Goal: Communication & Community: Participate in discussion

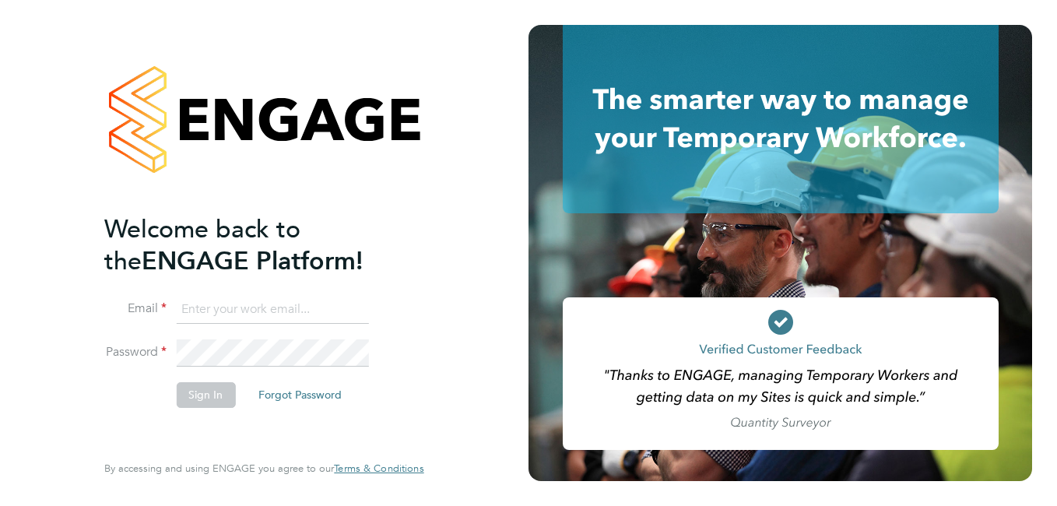
type input "[PERSON_NAME][EMAIL_ADDRESS][PERSON_NAME][DOMAIN_NAME]"
click at [213, 396] on button "Sign In" at bounding box center [205, 394] width 59 height 25
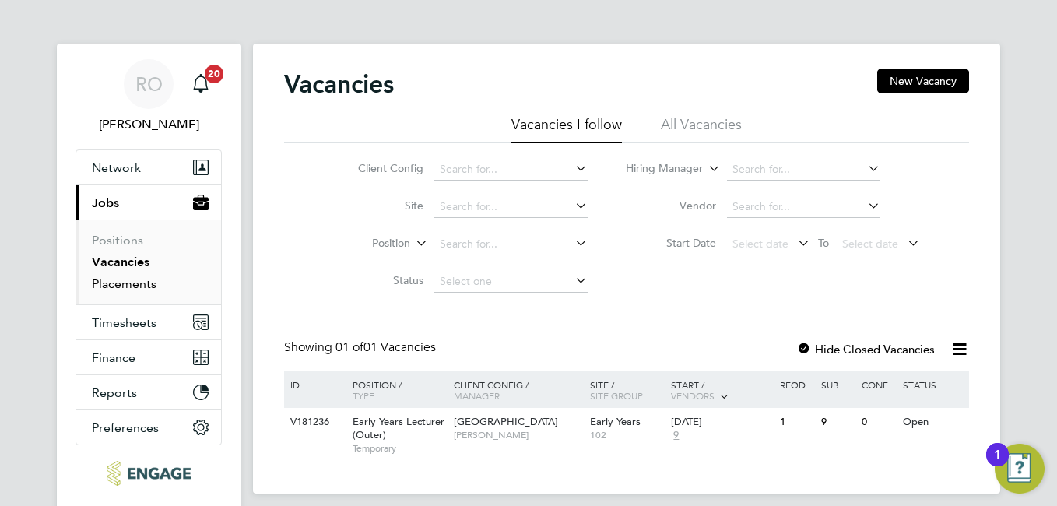
click at [127, 284] on link "Placements" at bounding box center [124, 283] width 65 height 15
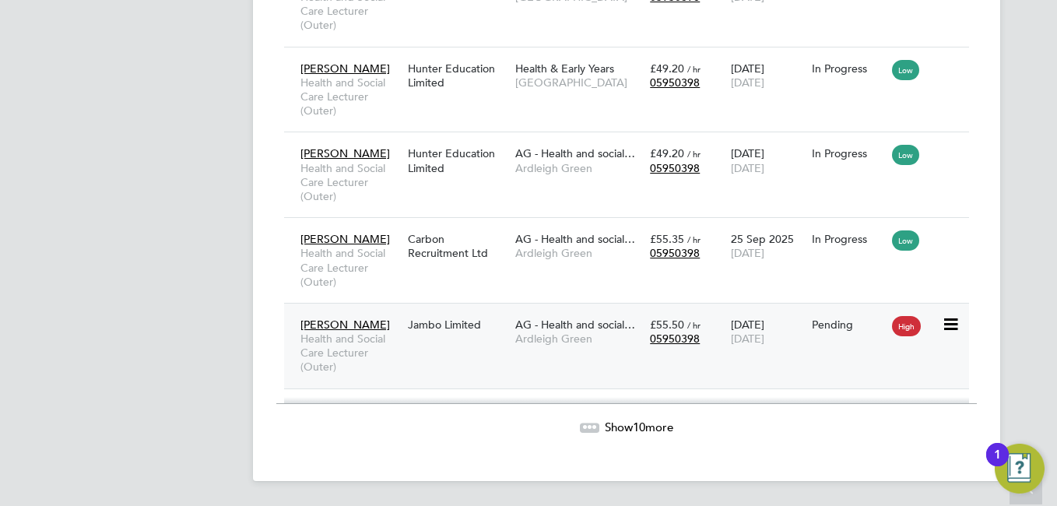
click at [375, 332] on span "Health and Social Care Lecturer (Outer)" at bounding box center [351, 353] width 100 height 43
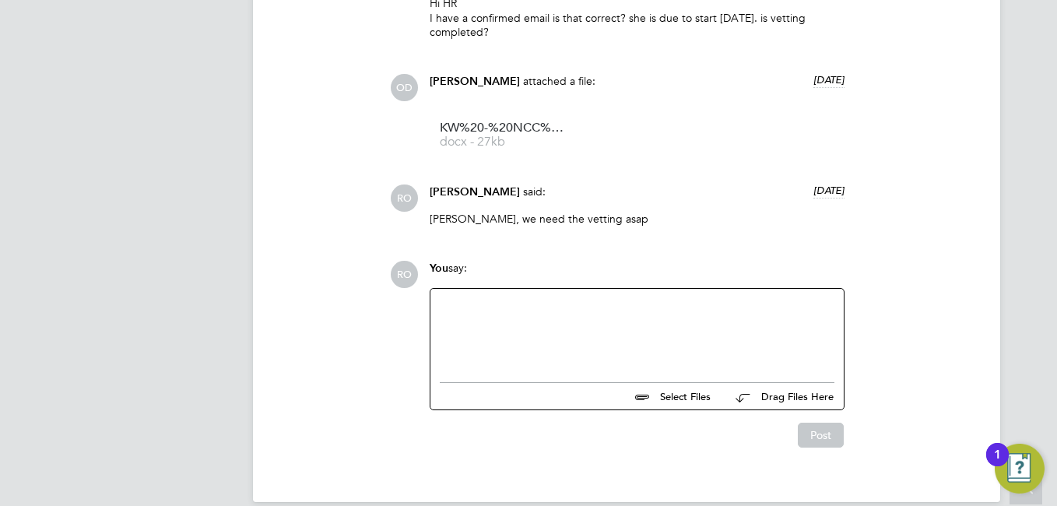
scroll to position [1526, 0]
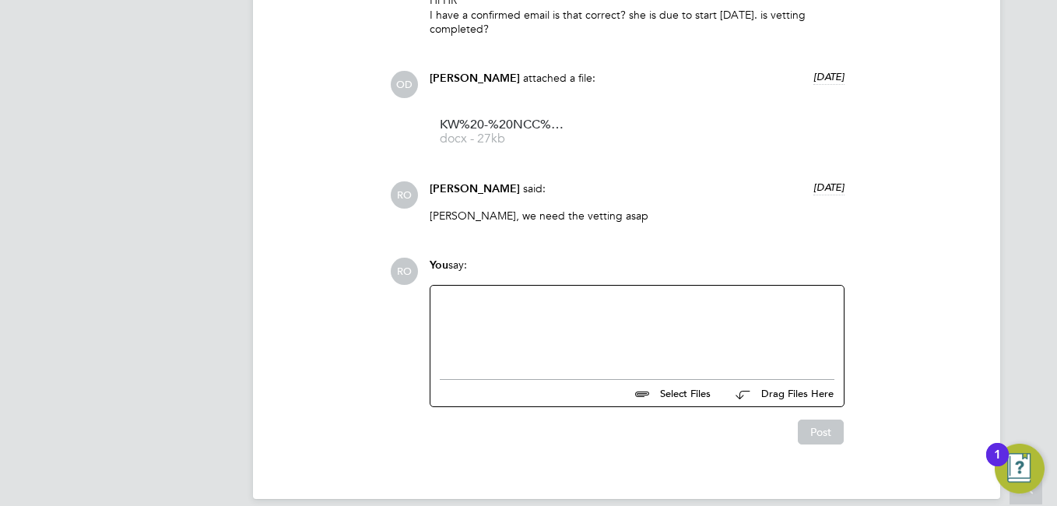
click at [580, 304] on div at bounding box center [637, 328] width 395 height 67
click at [497, 304] on div "Kadine is otconfrimed to star" at bounding box center [637, 328] width 395 height 67
click at [487, 305] on div "Kadine is ot confrimed to star" at bounding box center [637, 328] width 395 height 67
click at [591, 305] on div "Kadine is not confrimed to star" at bounding box center [637, 328] width 395 height 67
click at [829, 431] on button "Post" at bounding box center [821, 432] width 46 height 25
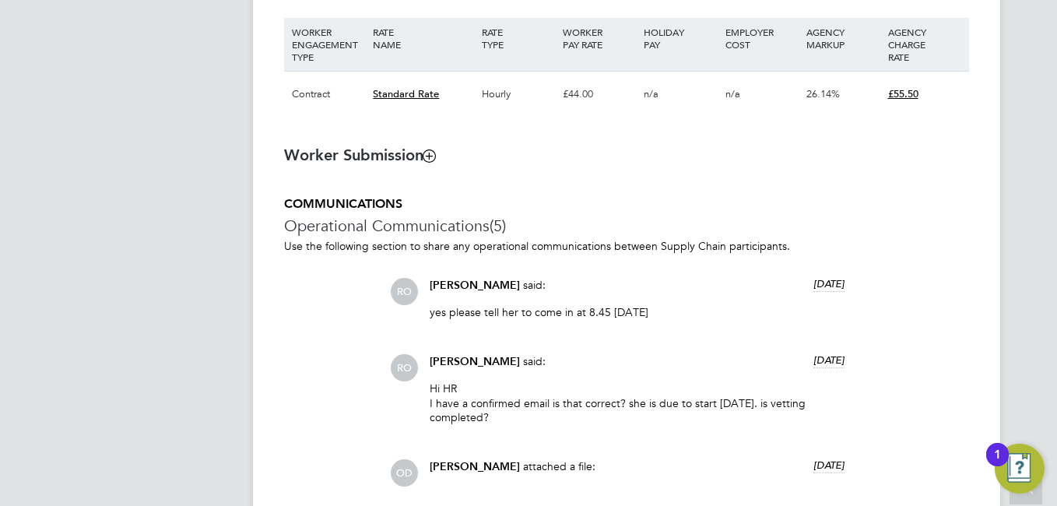
scroll to position [1092, 0]
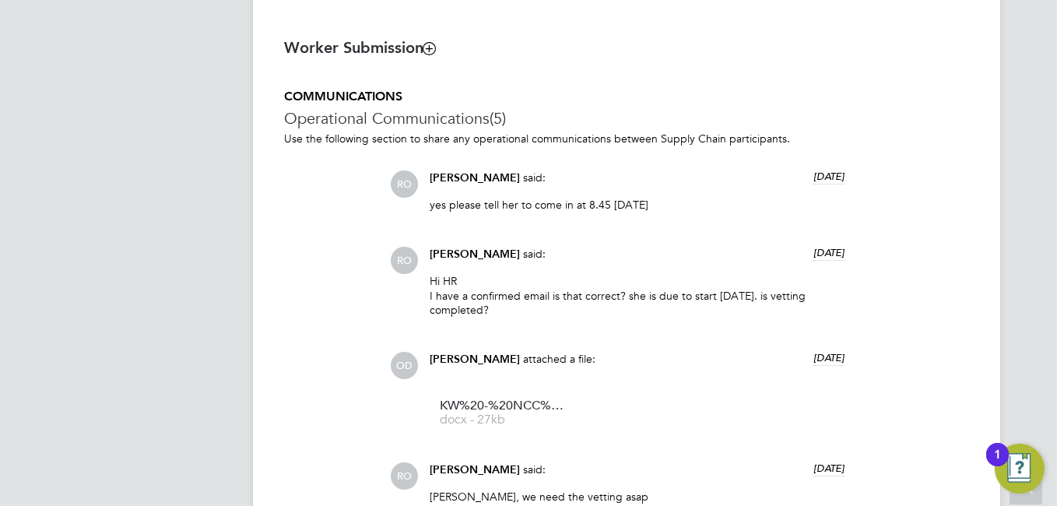
scroll to position [1248, 0]
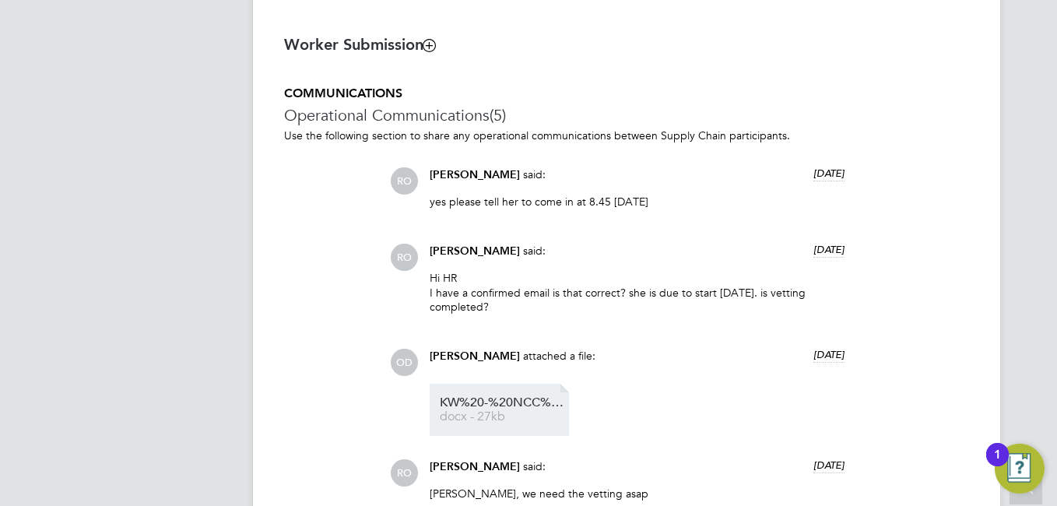
click at [466, 409] on span "KW%20-%20NCC%20Vetting%20Form" at bounding box center [502, 403] width 125 height 12
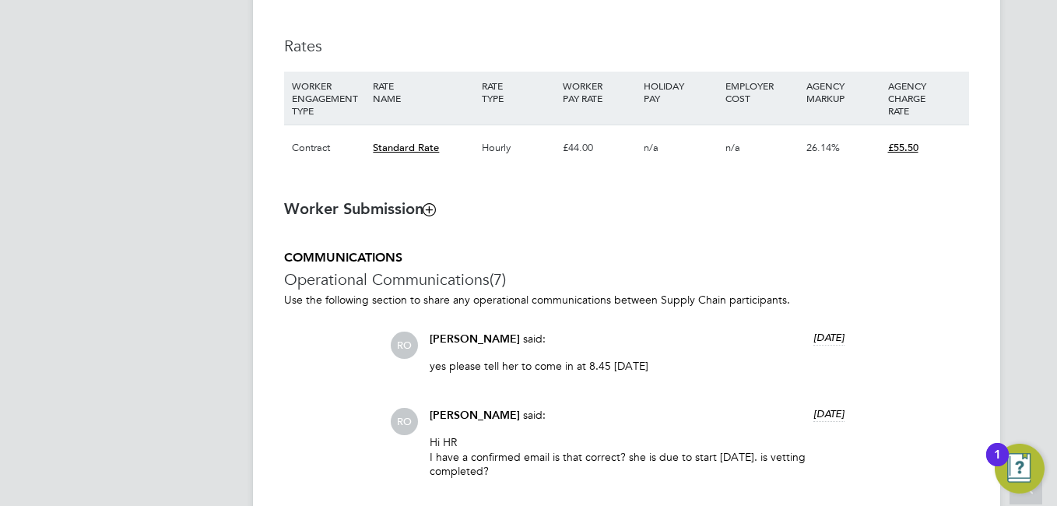
scroll to position [1090, 0]
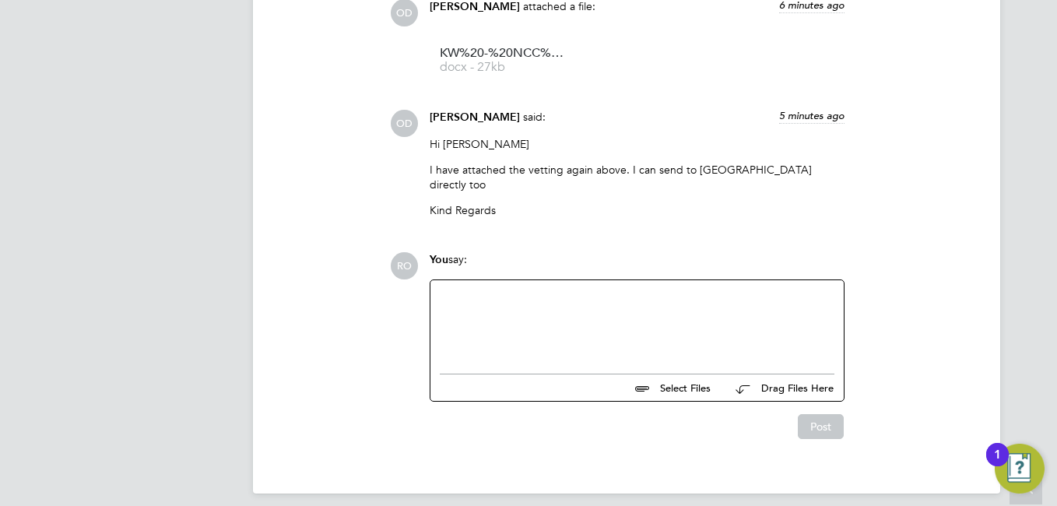
click at [577, 297] on div at bounding box center [637, 323] width 395 height 67
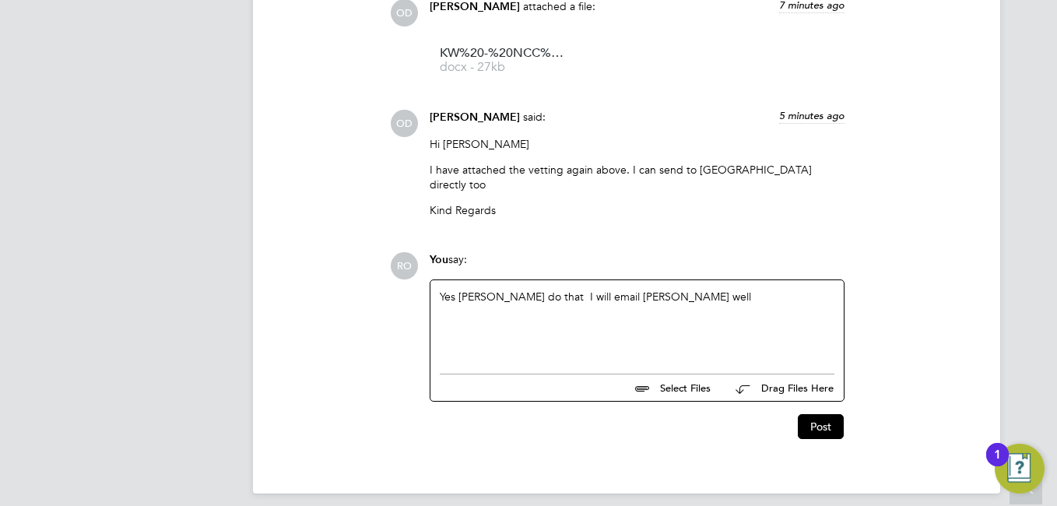
click at [597, 290] on div "Yes Ollie do that I will email heras well" at bounding box center [637, 323] width 395 height 67
click at [811, 415] on button "Post" at bounding box center [821, 426] width 46 height 25
